Goal: Navigation & Orientation: Find specific page/section

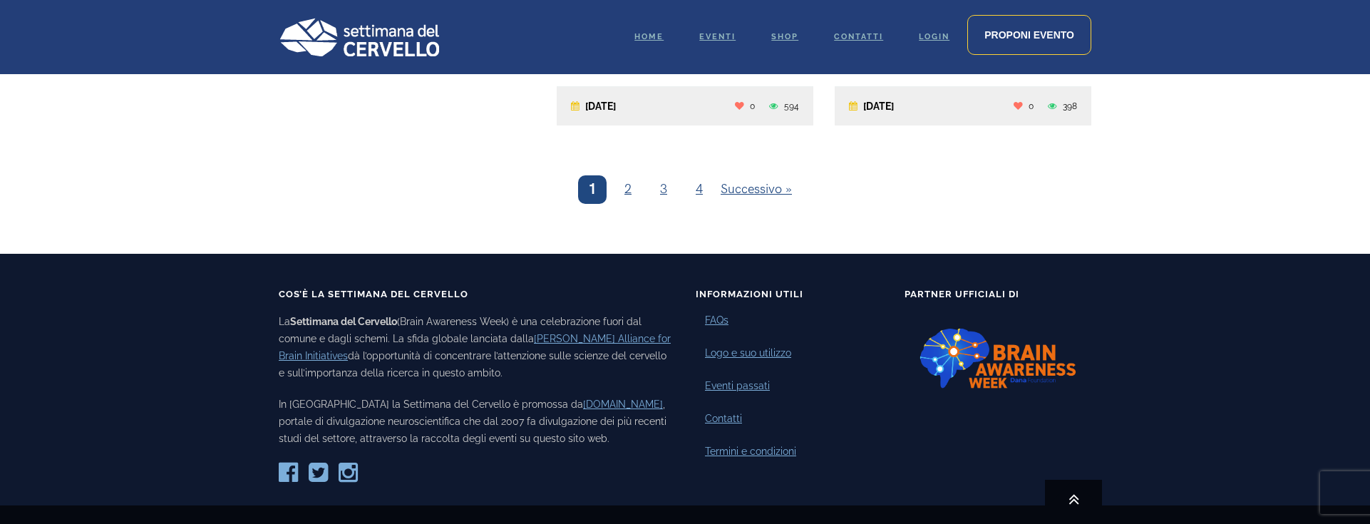
scroll to position [1818, 0]
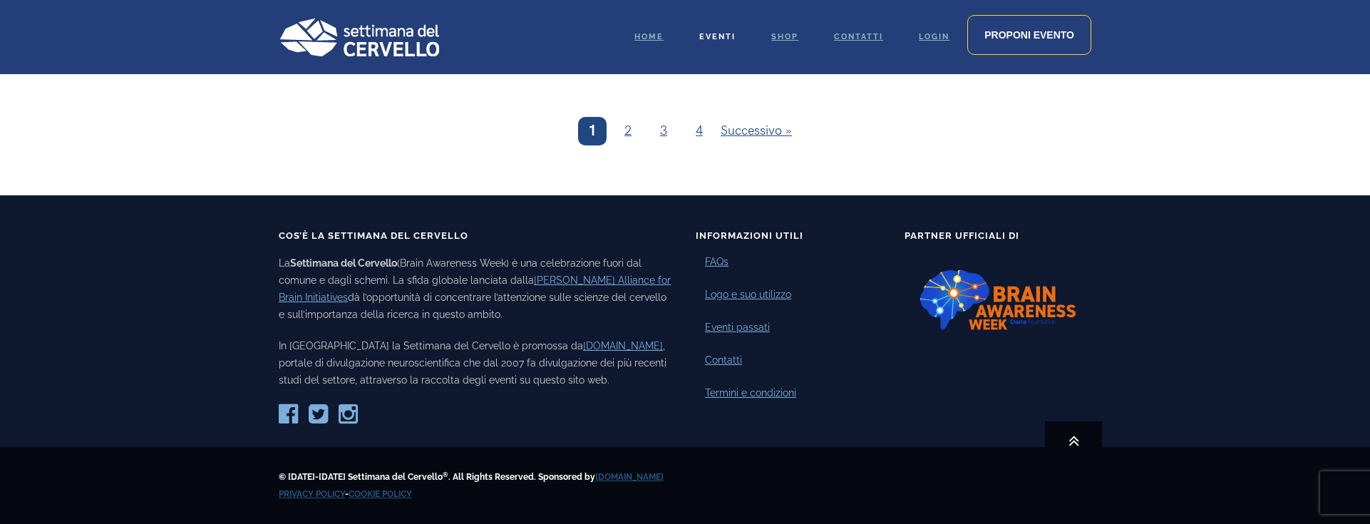
click at [726, 38] on span "Eventi" at bounding box center [717, 36] width 36 height 9
click at [647, 34] on span "Home" at bounding box center [649, 36] width 29 height 9
